Goal: Find specific page/section: Find specific page/section

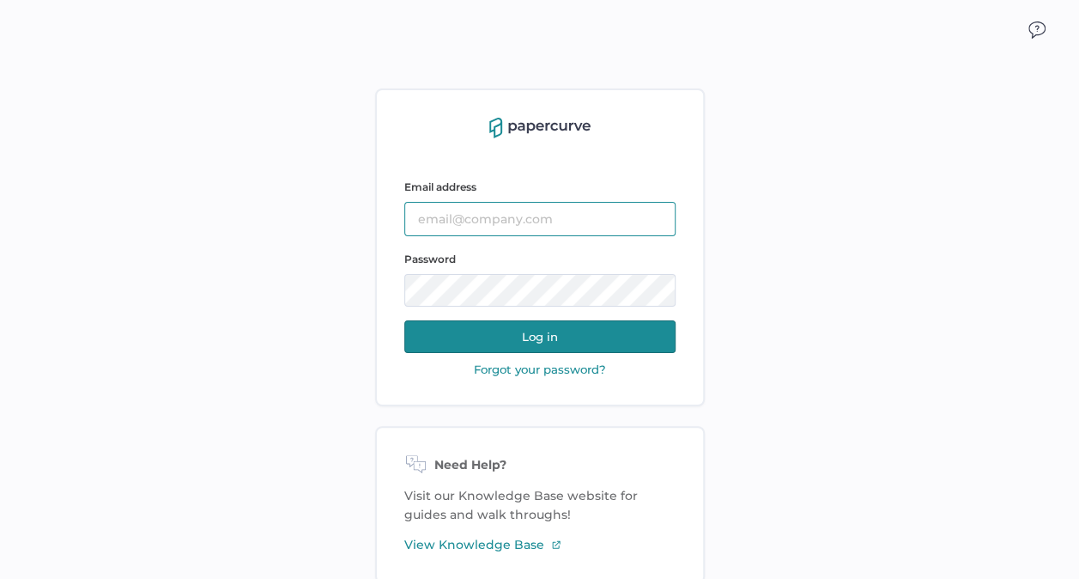
type input "kashton@saolrx.com"
click at [611, 337] on button "Log in" at bounding box center [539, 336] width 271 height 33
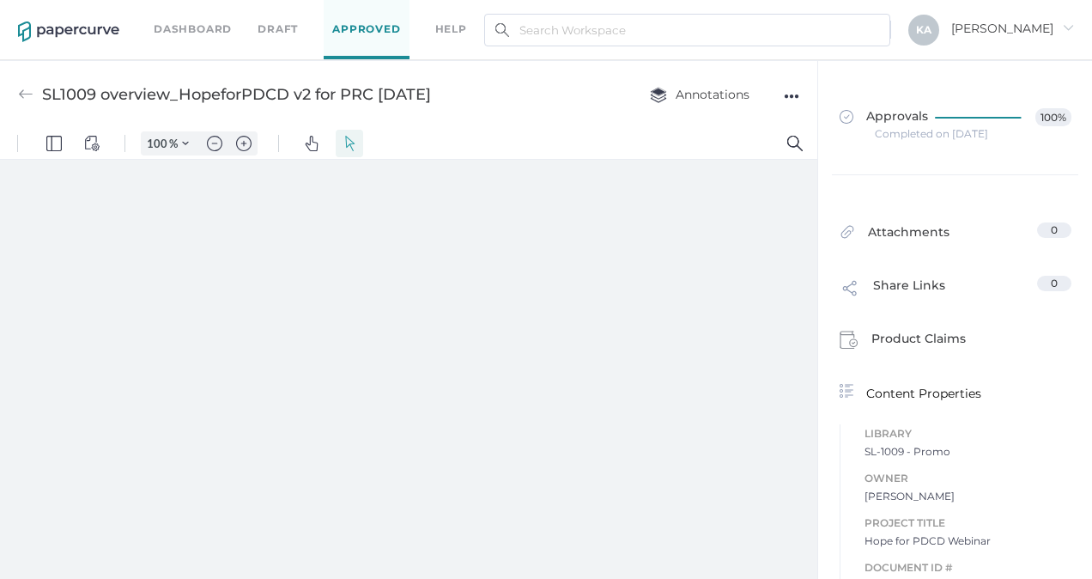
click at [201, 22] on link "Dashboard" at bounding box center [193, 29] width 78 height 19
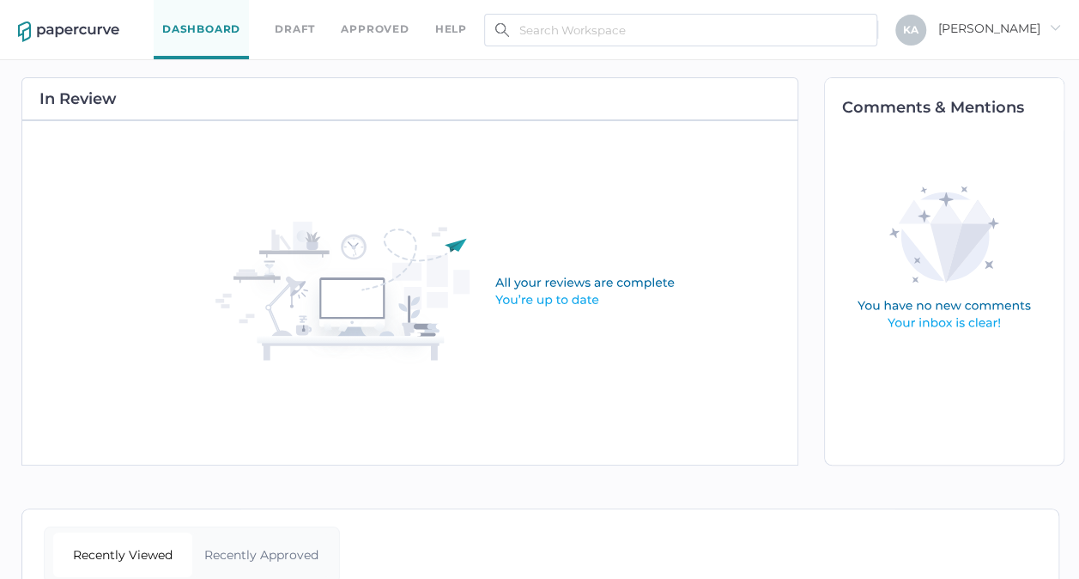
click at [294, 25] on link "Draft" at bounding box center [295, 29] width 40 height 19
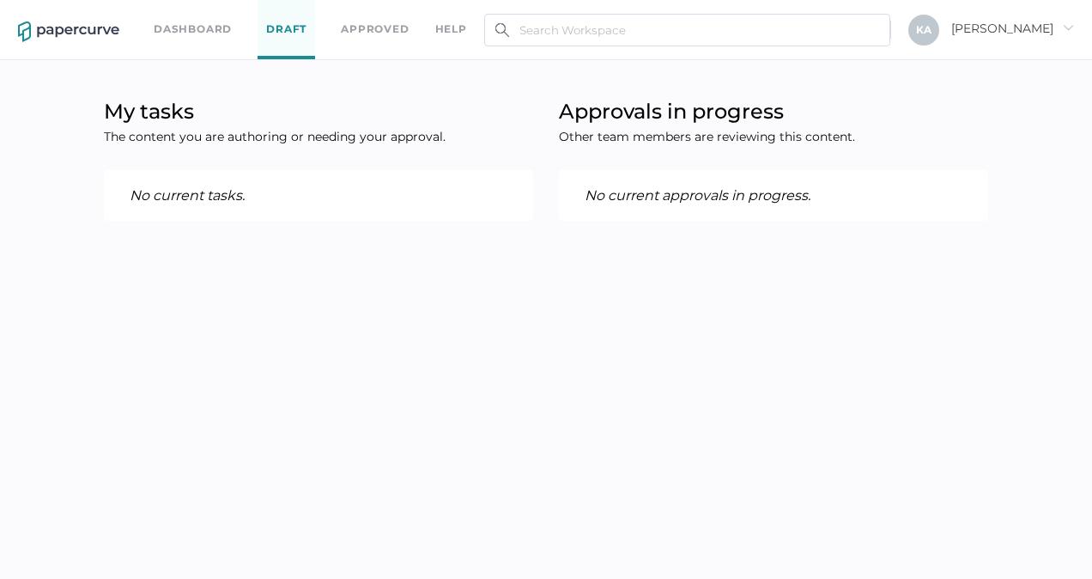
click at [368, 25] on link "Approved" at bounding box center [375, 29] width 68 height 19
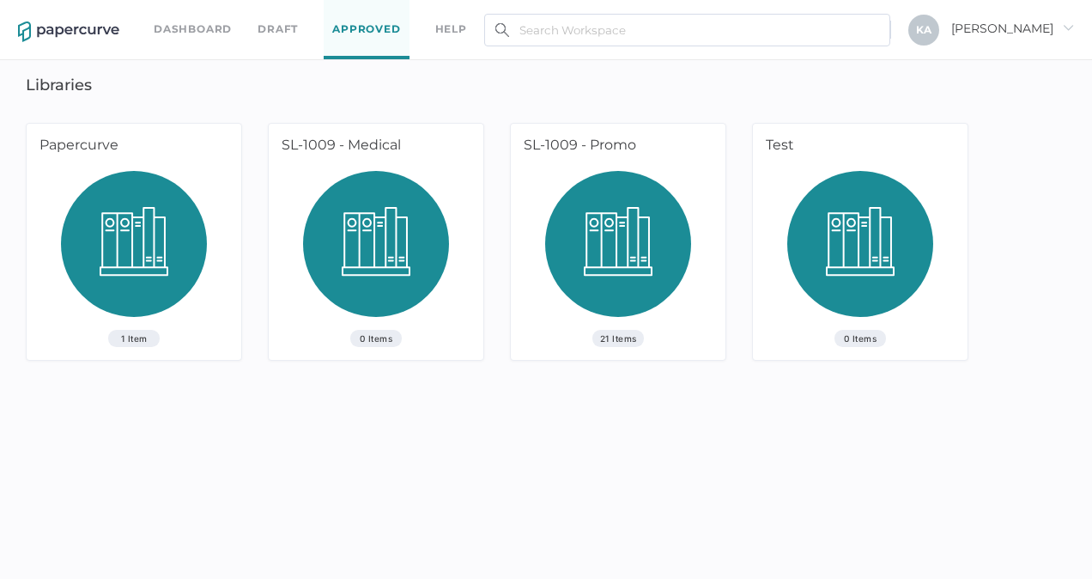
click at [615, 337] on span "21 Items" at bounding box center [619, 338] width 52 height 17
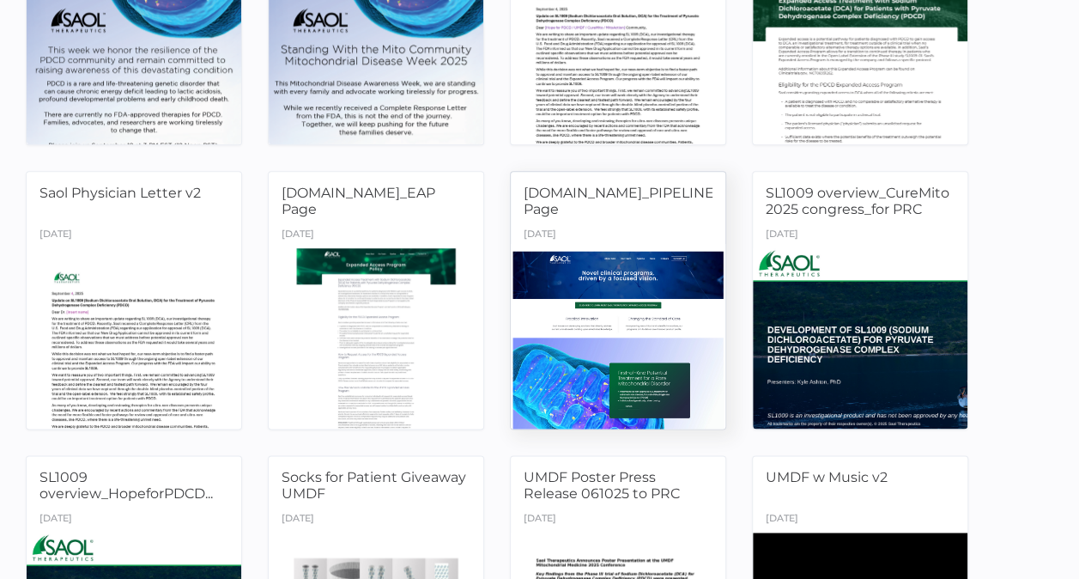
scroll to position [879, 0]
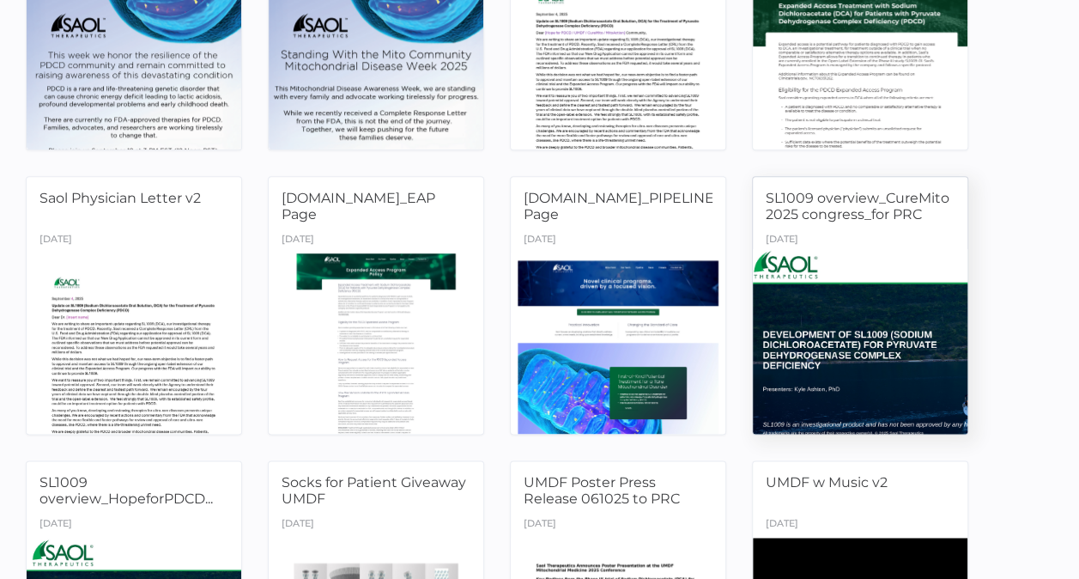
click at [845, 228] on div "[DATE]" at bounding box center [860, 240] width 215 height 25
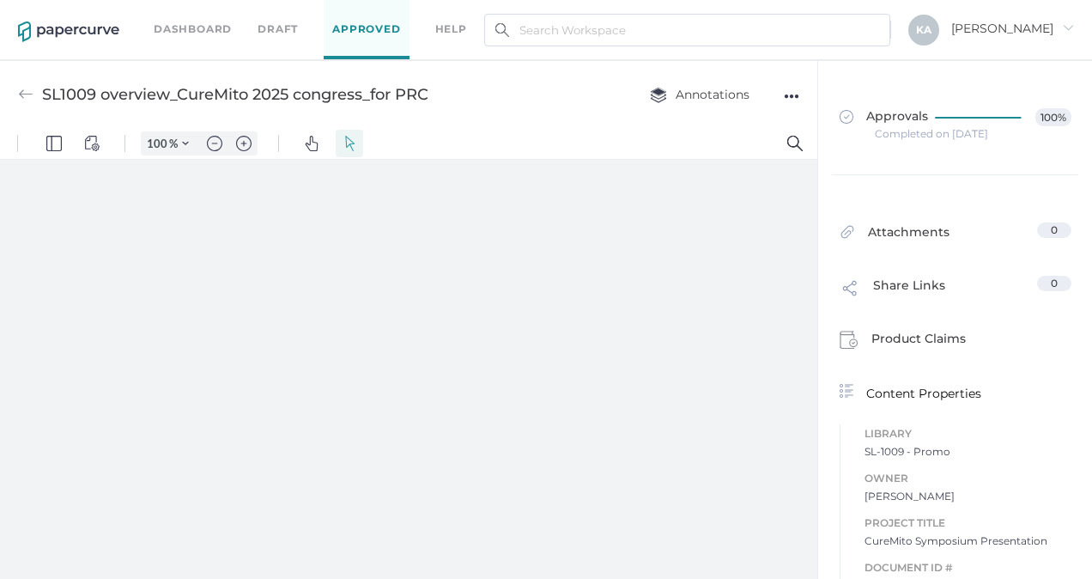
type input "88"
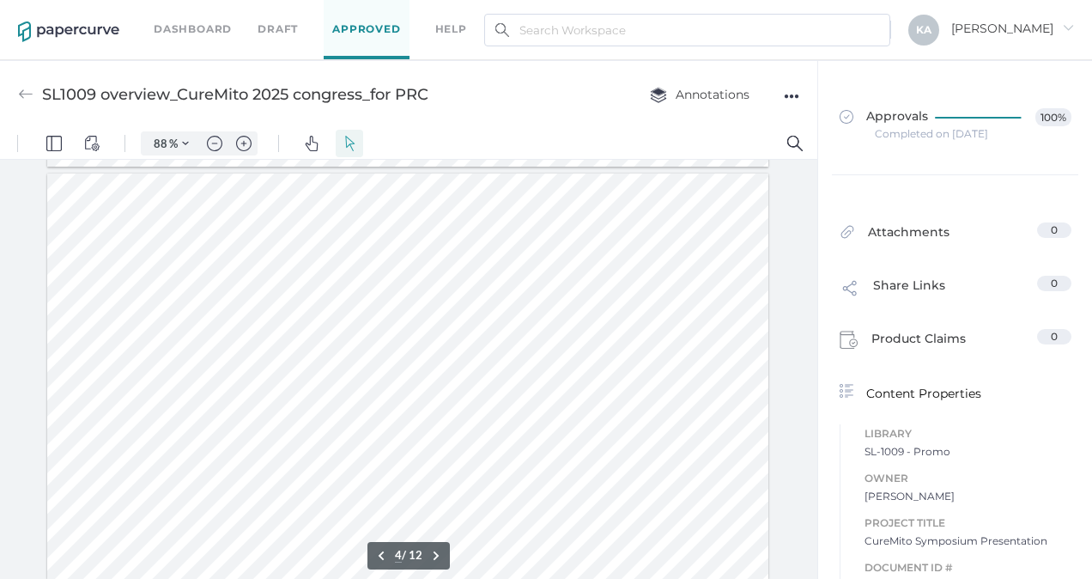
scroll to position [1288, 0]
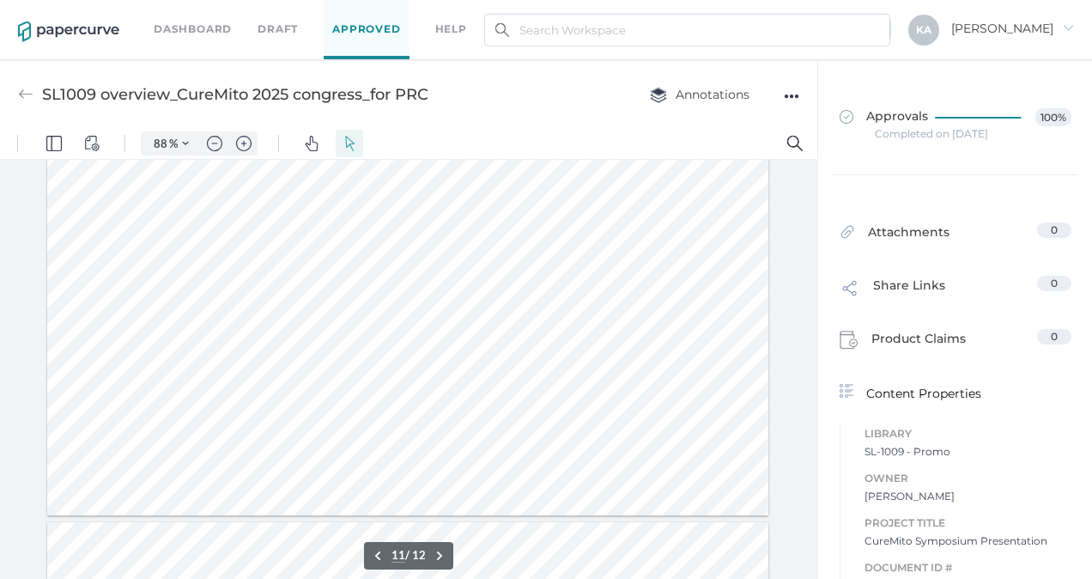
type input "12"
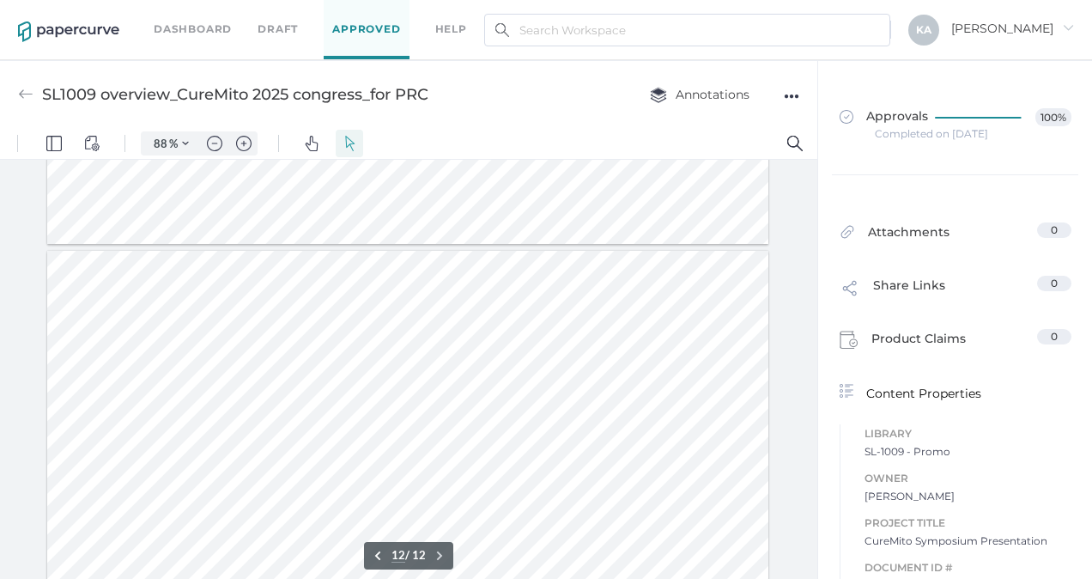
scroll to position [4519, 0]
